Goal: Information Seeking & Learning: Learn about a topic

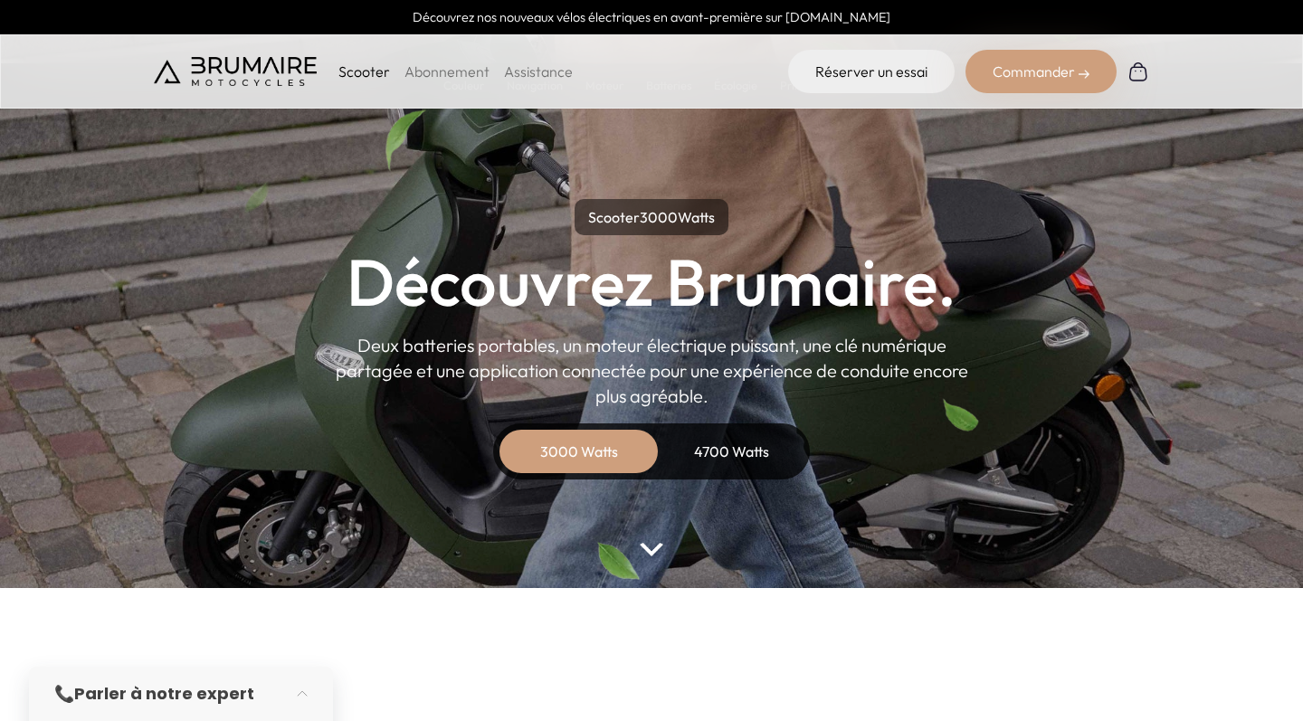
click at [715, 450] on div "4700 Watts" at bounding box center [731, 451] width 145 height 43
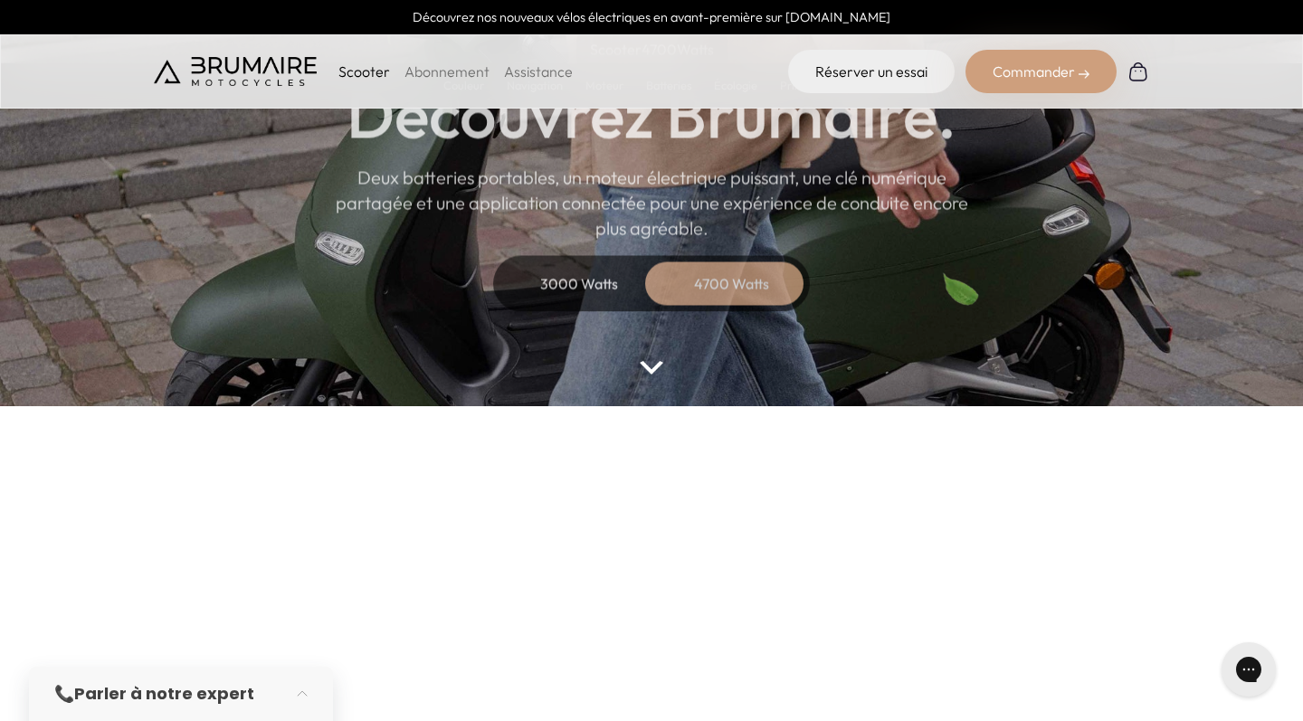
click at [650, 371] on img at bounding box center [652, 368] width 24 height 14
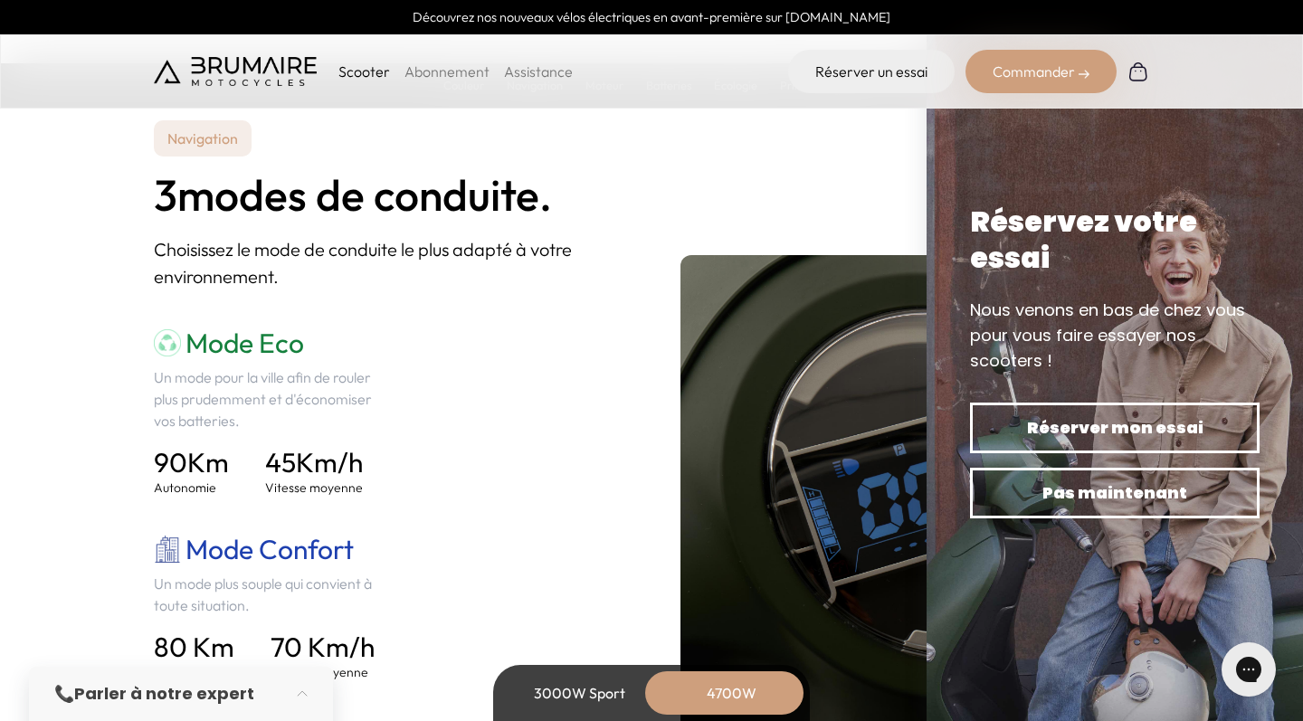
scroll to position [2418, 0]
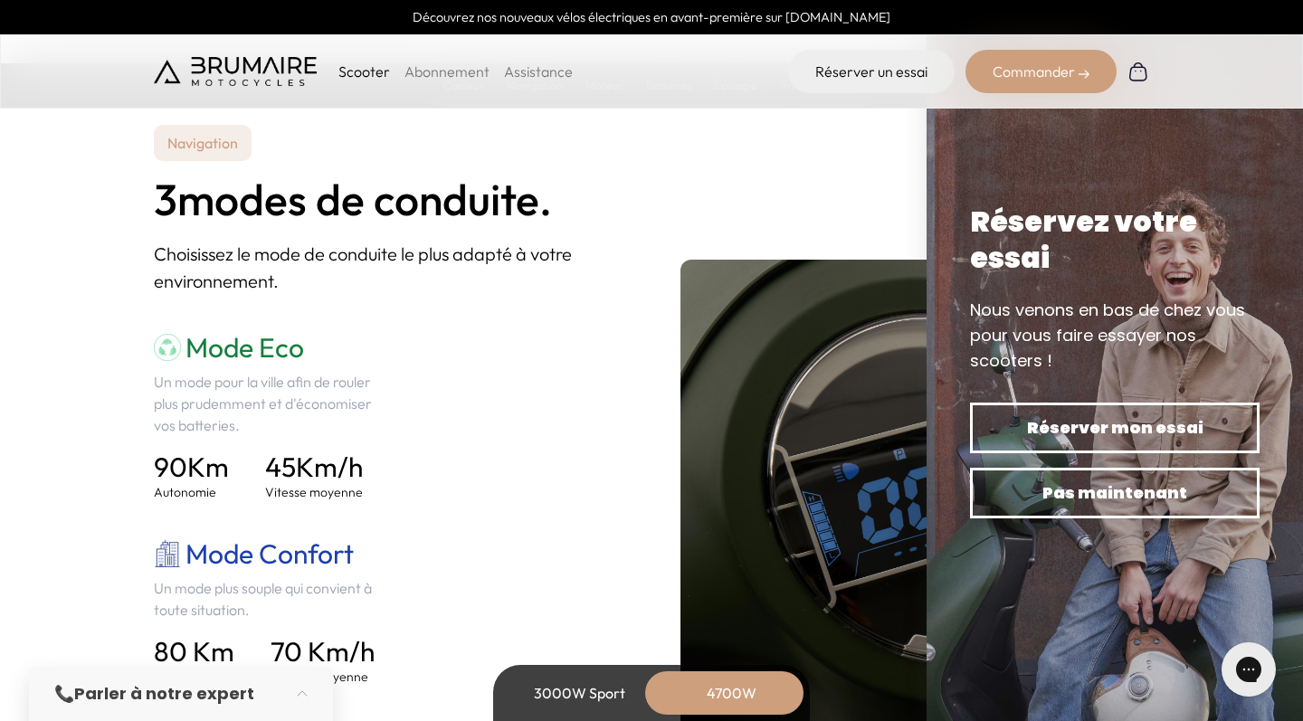
click at [360, 69] on p "Scooter" at bounding box center [364, 72] width 52 height 22
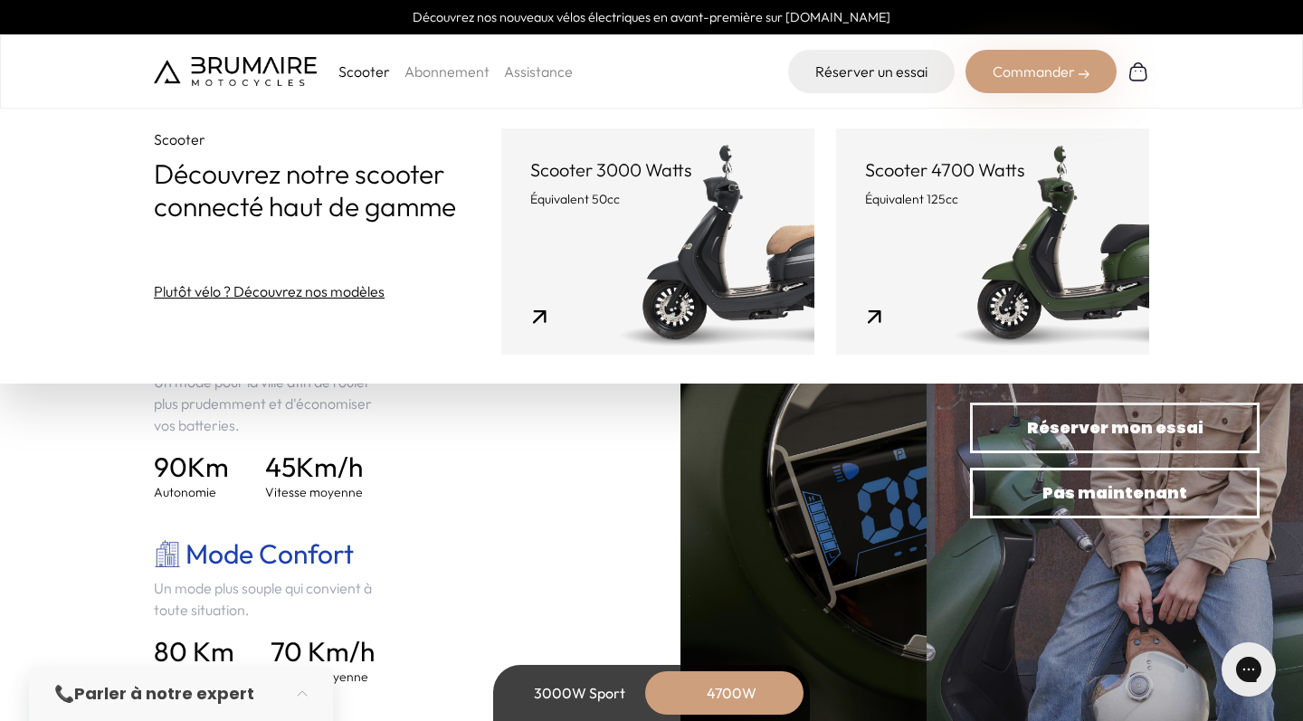
click at [530, 177] on p "Scooter 3000 Watts" at bounding box center [657, 169] width 255 height 25
click at [501, 309] on link "Scooter 3000 Watts Équivalent 50cc" at bounding box center [657, 241] width 313 height 226
click at [573, 687] on div "3000W Sport" at bounding box center [579, 692] width 145 height 43
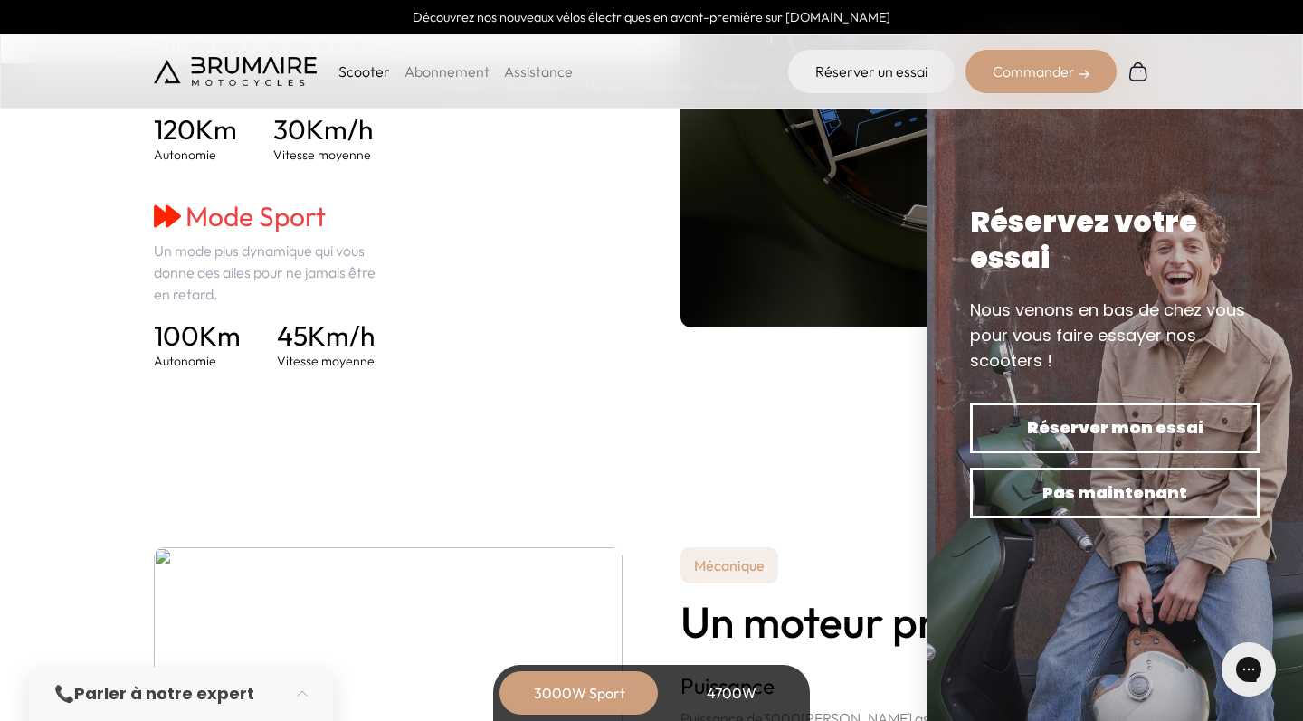
scroll to position [2810, 0]
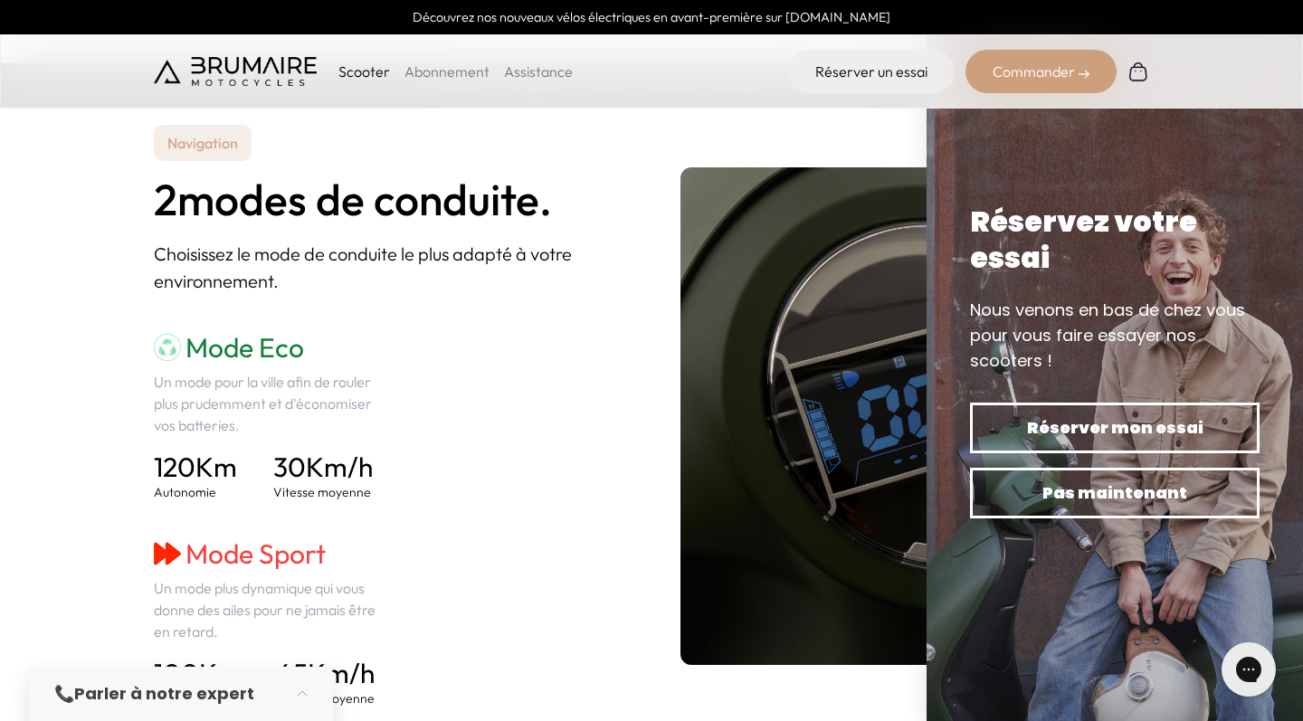
scroll to position [182, 0]
